Goal: Task Accomplishment & Management: Complete application form

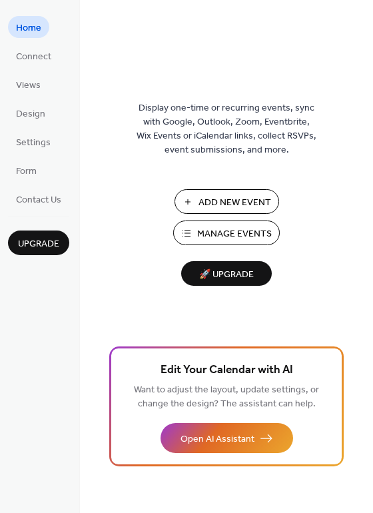
click at [247, 231] on span "Manage Events" at bounding box center [234, 234] width 75 height 14
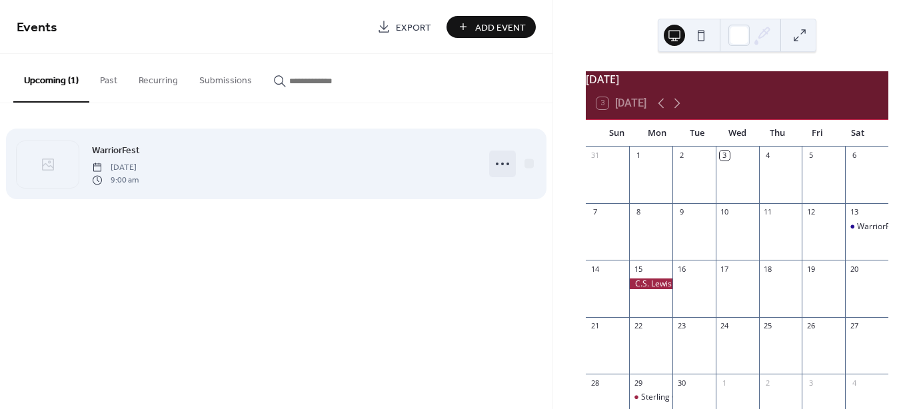
click at [504, 163] on circle at bounding box center [502, 164] width 3 height 3
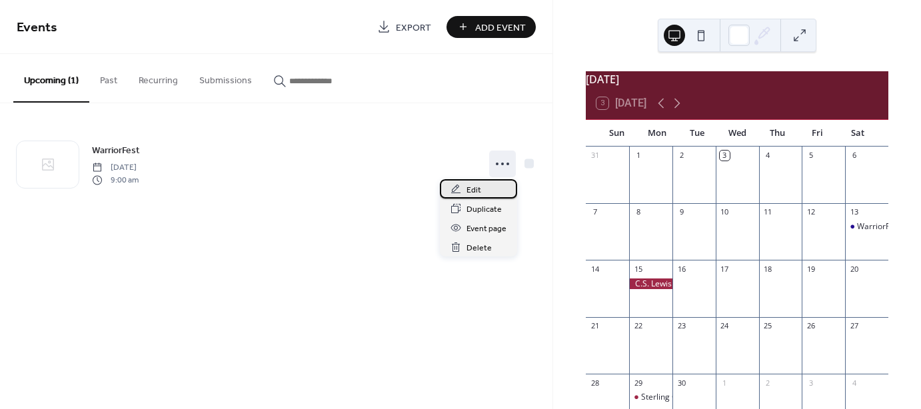
click at [467, 192] on span "Edit" at bounding box center [474, 190] width 15 height 14
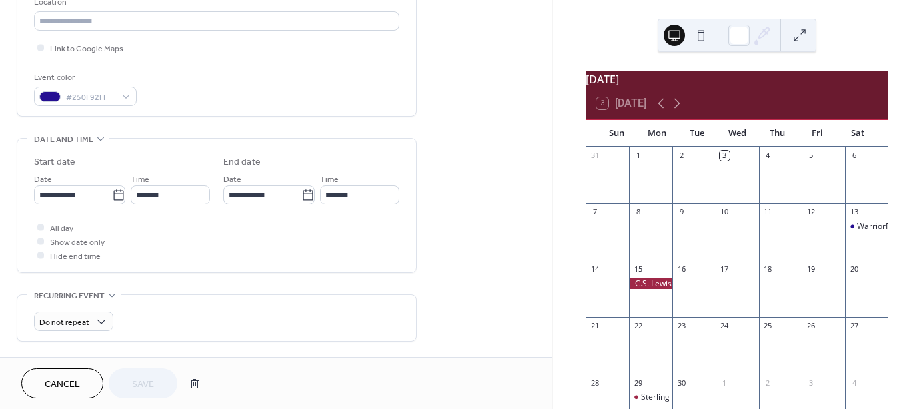
scroll to position [325, 0]
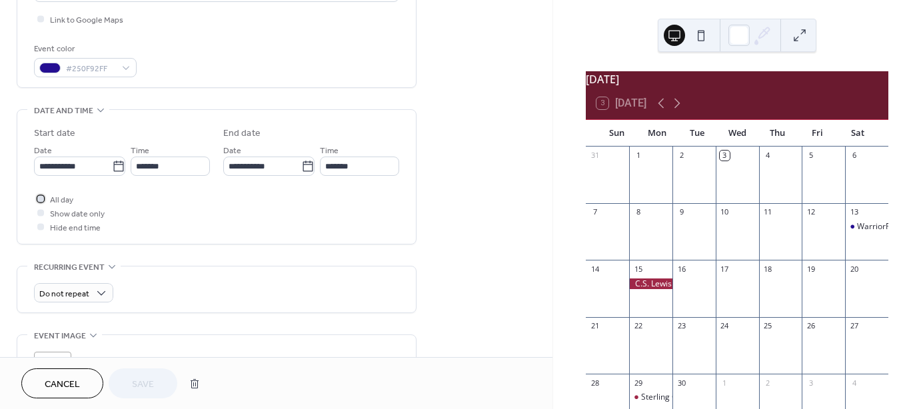
click at [41, 198] on div at bounding box center [40, 198] width 7 height 7
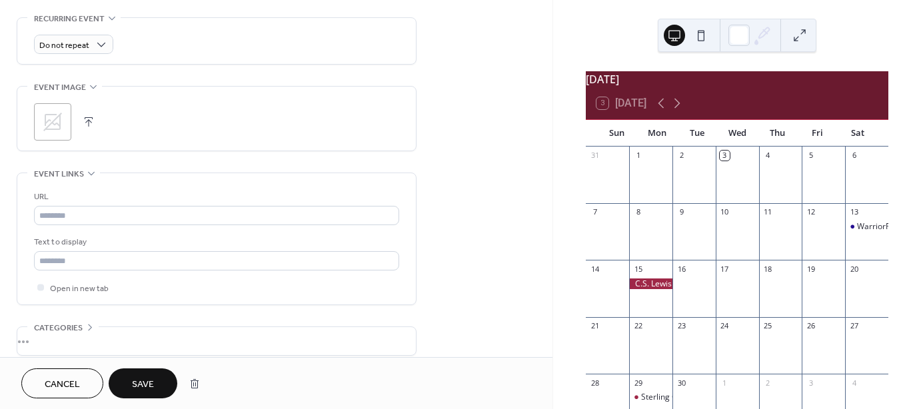
scroll to position [573, 0]
click at [85, 120] on button "button" at bounding box center [88, 122] width 19 height 19
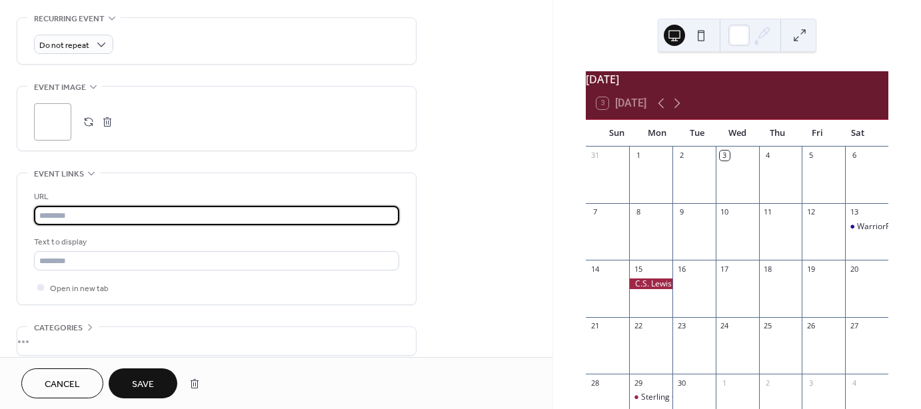
click at [177, 219] on input "text" at bounding box center [216, 215] width 365 height 19
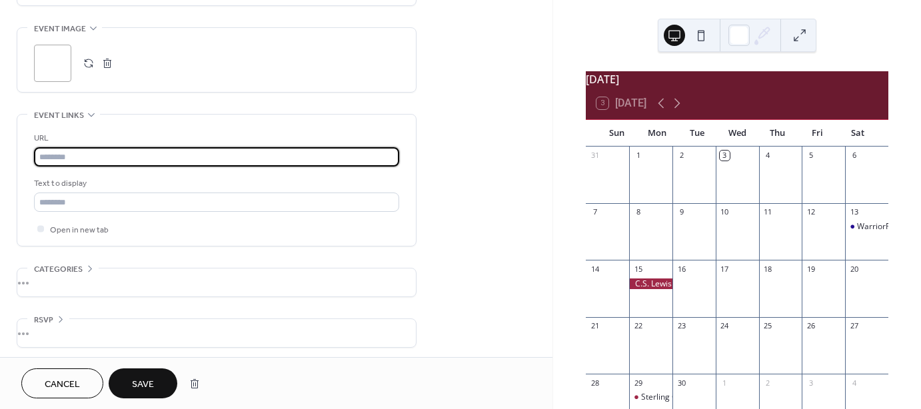
scroll to position [635, 0]
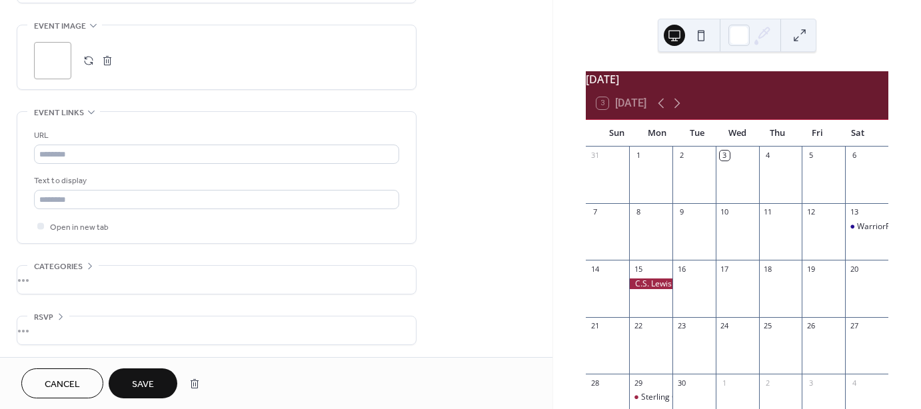
click at [241, 278] on div "•••" at bounding box center [216, 280] width 399 height 28
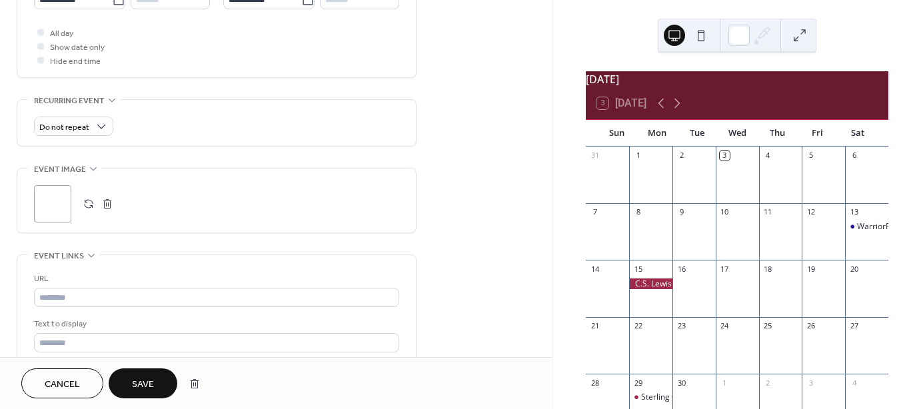
scroll to position [475, 0]
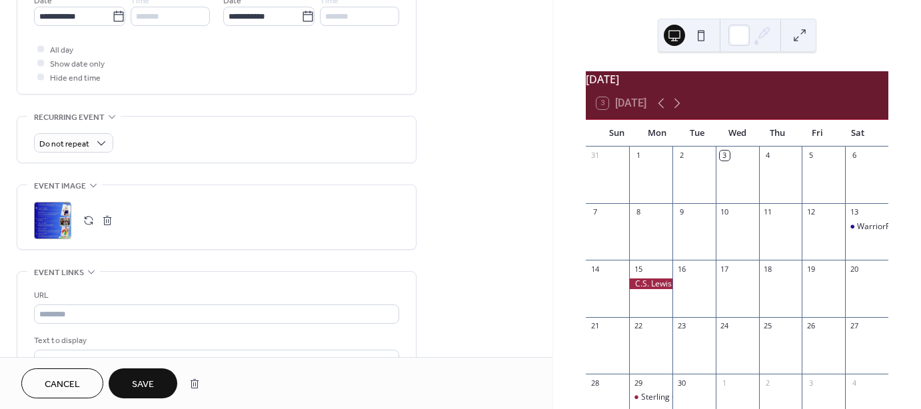
click at [147, 385] on span "Save" at bounding box center [143, 385] width 22 height 14
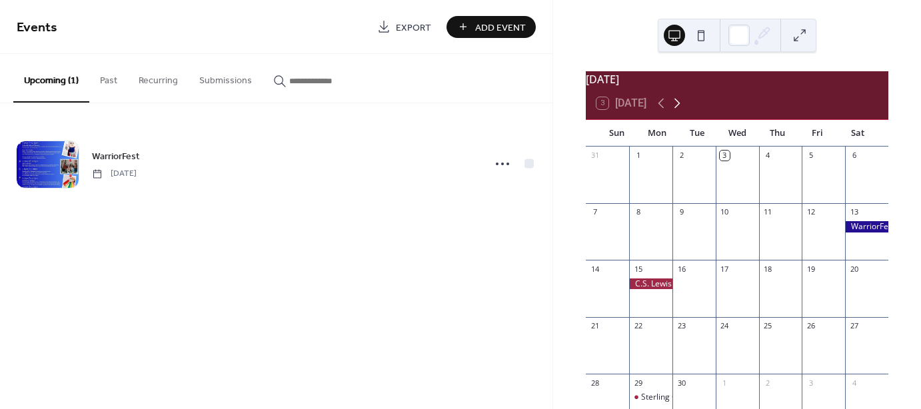
click at [679, 111] on icon at bounding box center [677, 103] width 16 height 16
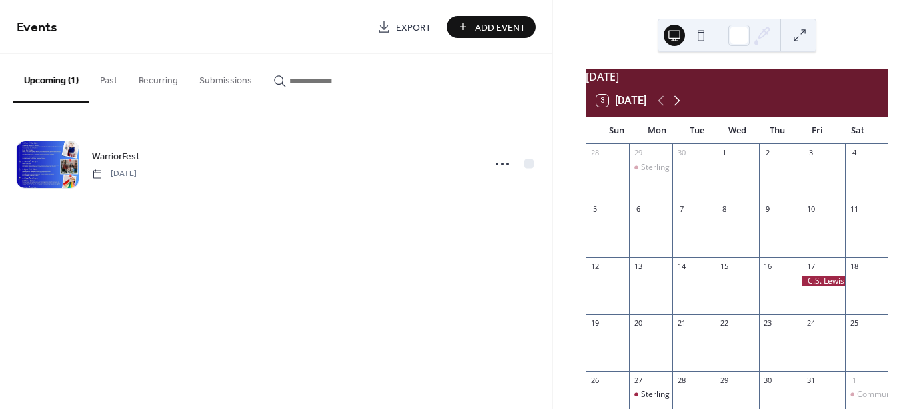
scroll to position [1, 0]
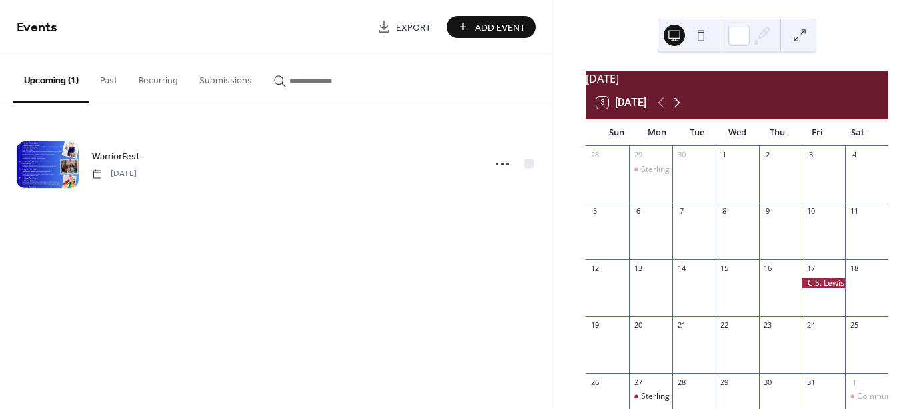
click at [679, 109] on icon at bounding box center [677, 103] width 16 height 16
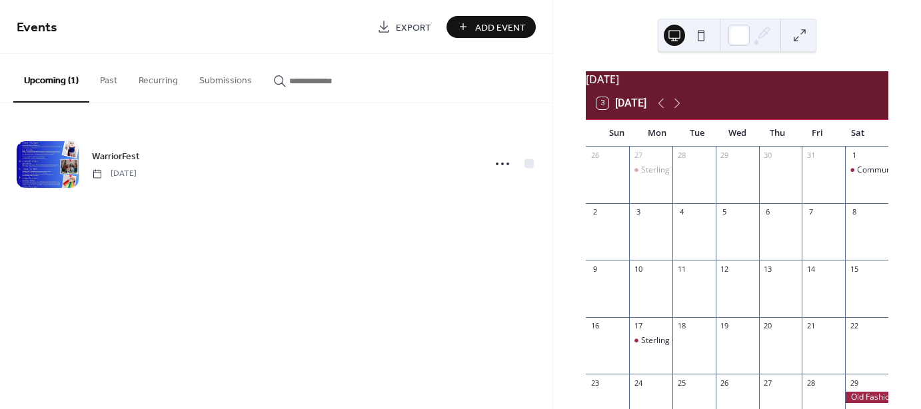
scroll to position [0, 0]
click at [682, 110] on icon at bounding box center [677, 103] width 16 height 16
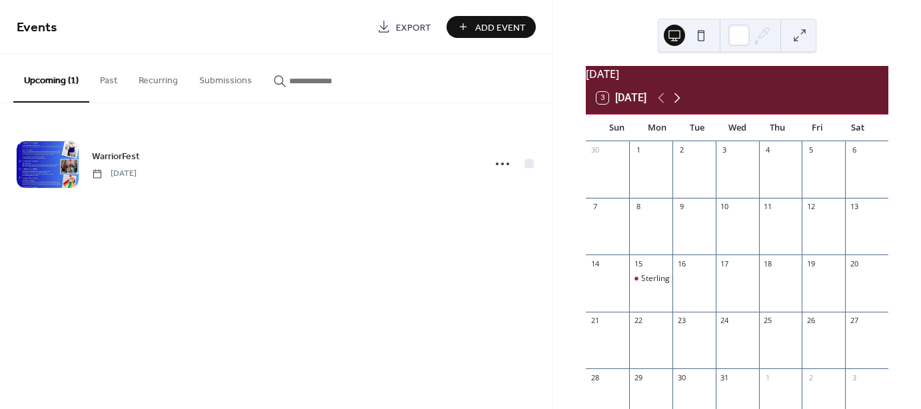
scroll to position [3, 0]
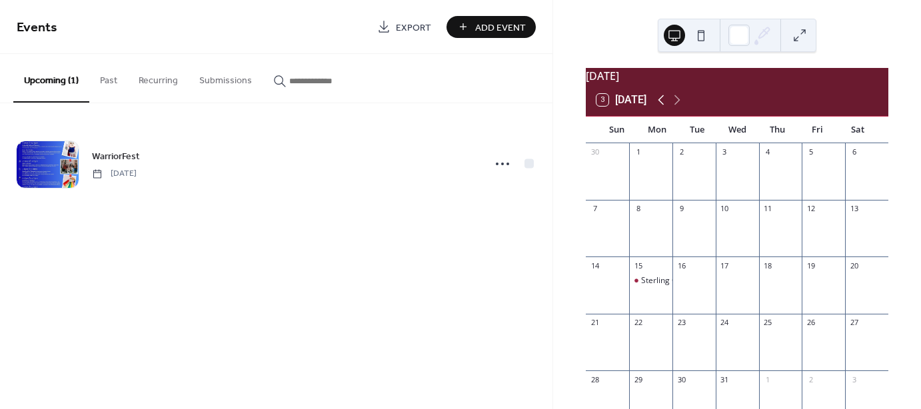
click at [663, 105] on icon at bounding box center [662, 100] width 6 height 10
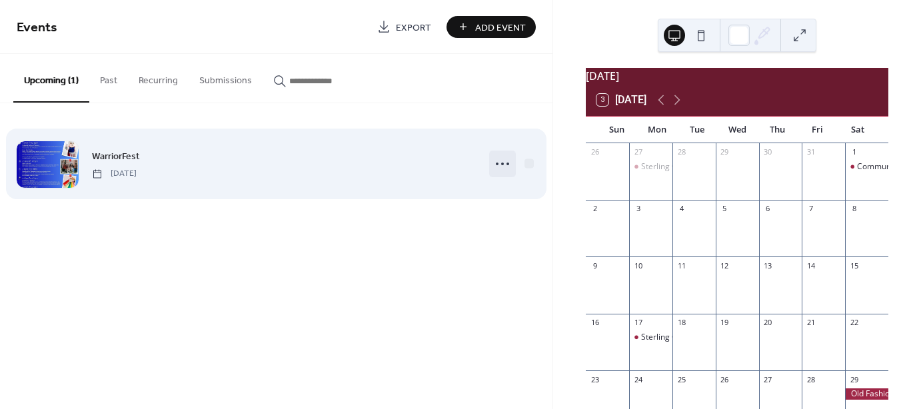
click at [502, 163] on circle at bounding box center [502, 164] width 3 height 3
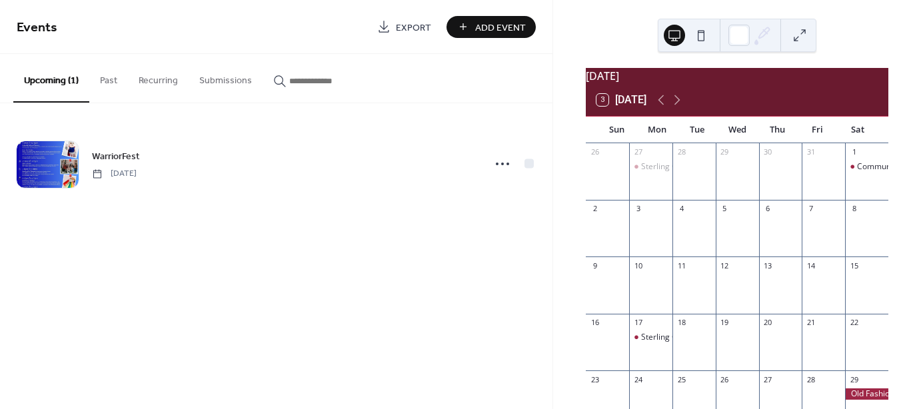
click at [535, 204] on div "WarriorFest [DATE]" at bounding box center [276, 163] width 553 height 121
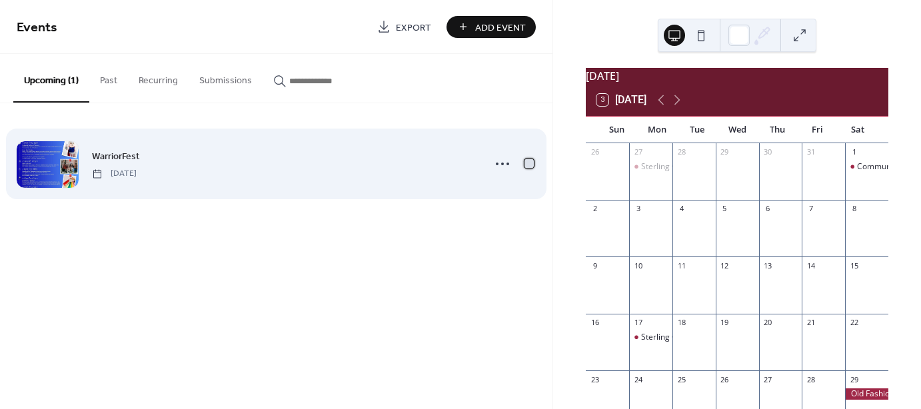
click at [533, 167] on div at bounding box center [529, 163] width 9 height 9
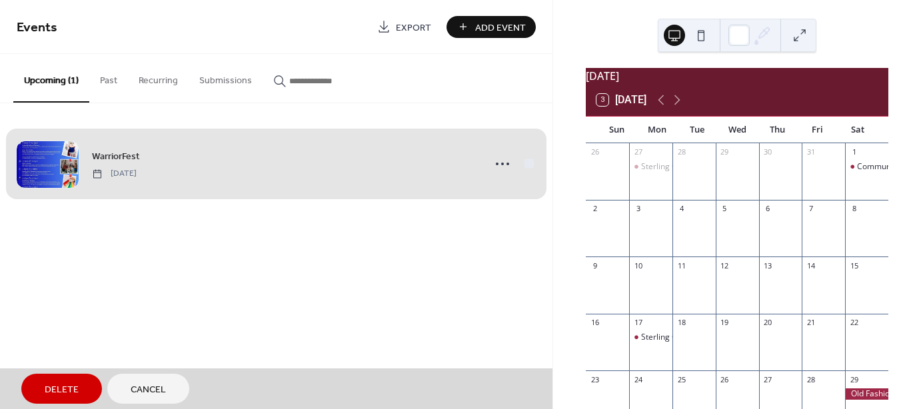
click at [529, 162] on div "WarriorFest [DATE]" at bounding box center [276, 163] width 519 height 81
